Goal: Task Accomplishment & Management: Complete application form

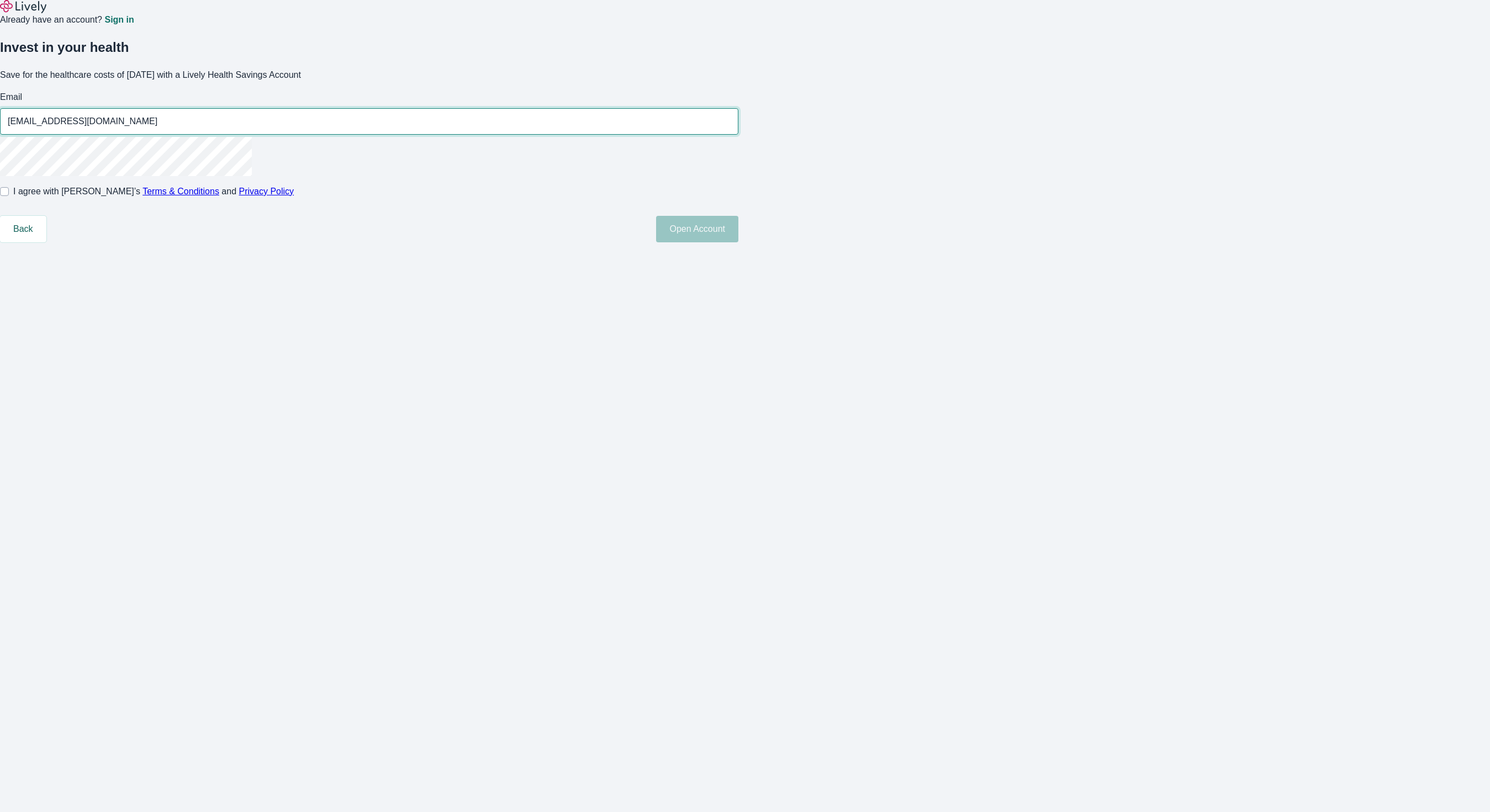
type input "[EMAIL_ADDRESS][DOMAIN_NAME]"
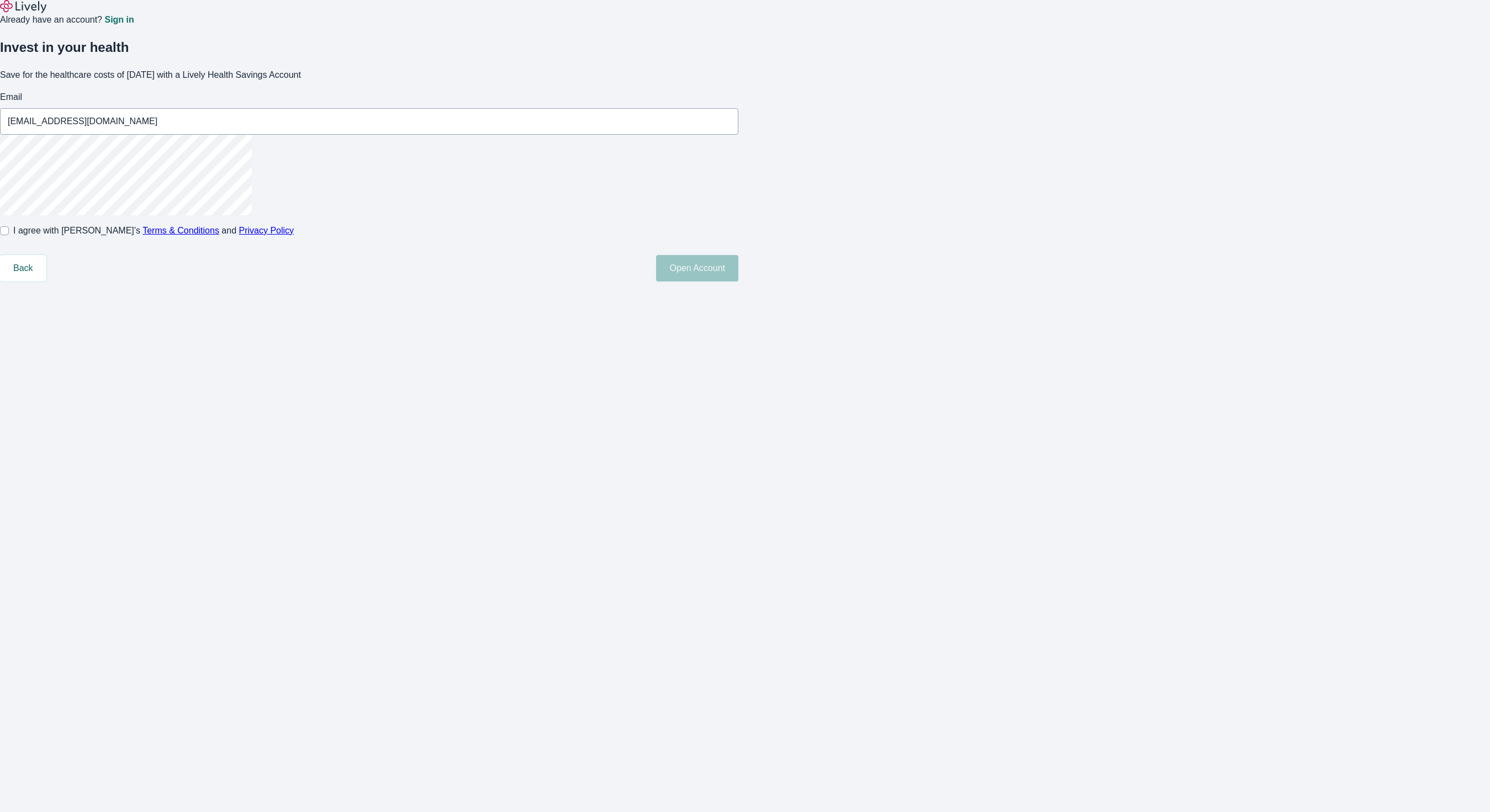
click at [469, 264] on div "Already have an account? Sign in Invest in your health Save for the healthcare …" at bounding box center [745, 141] width 1490 height 282
click at [294, 237] on label "I agree with Lively’s Terms & Conditions and Privacy Policy" at bounding box center [147, 230] width 294 height 13
click at [9, 235] on input "I agree with Lively’s Terms & Conditions and Privacy Policy" at bounding box center [4, 230] width 9 height 9
checkbox input "true"
click at [738, 282] on button "Open Account" at bounding box center [697, 268] width 82 height 27
